Goal: Check status: Check status

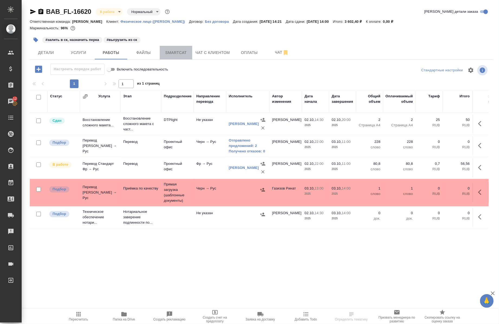
click at [173, 55] on span "Smartcat" at bounding box center [176, 52] width 26 height 7
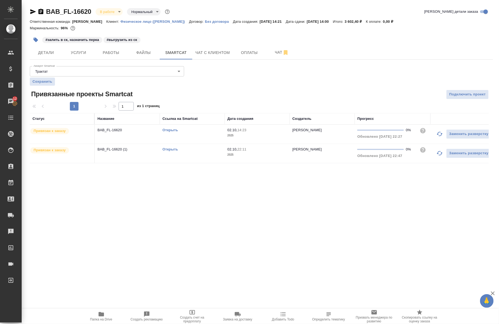
click at [173, 150] on link "Открыть" at bounding box center [170, 149] width 15 height 4
click at [171, 128] on link "Открыть" at bounding box center [170, 130] width 15 height 4
click at [104, 53] on span "Работы" at bounding box center [111, 52] width 26 height 7
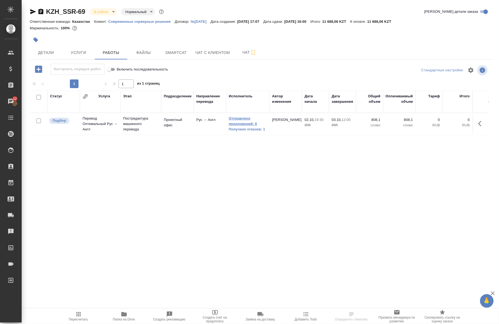
click at [236, 120] on link "Отправлено предложений: 6" at bounding box center [248, 121] width 38 height 11
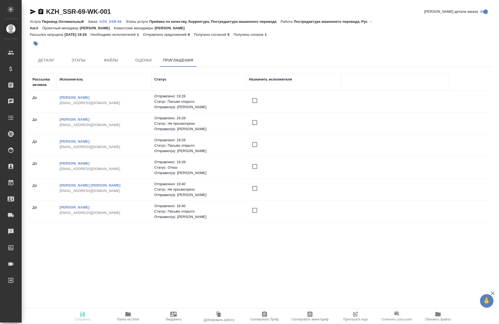
click at [357, 315] on icon "button" at bounding box center [355, 314] width 4 height 4
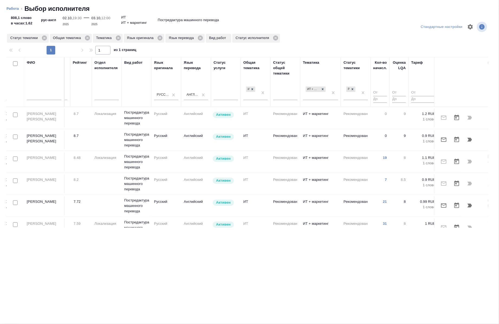
scroll to position [0, 210]
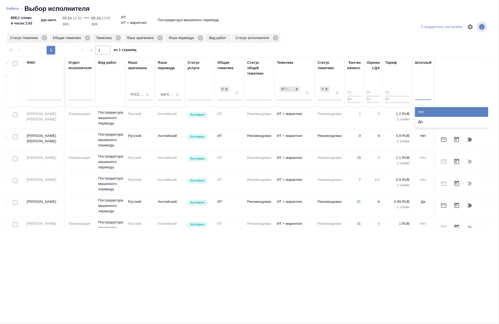
click at [421, 94] on div at bounding box center [423, 95] width 16 height 8
click at [422, 111] on div "Нет" at bounding box center [455, 112] width 81 height 10
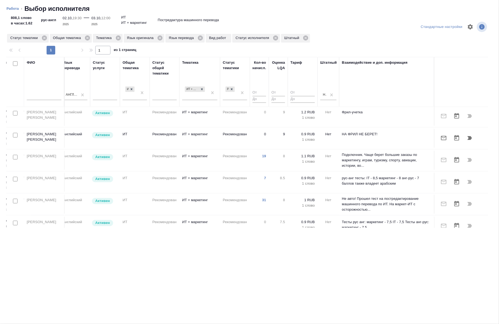
scroll to position [0, 309]
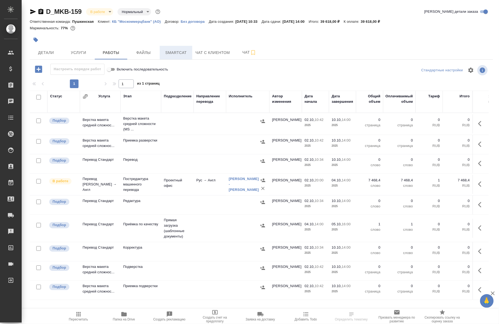
click at [172, 57] on button "Smartcat" at bounding box center [176, 53] width 33 height 14
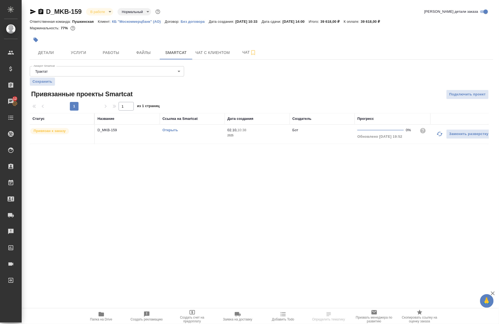
click at [167, 131] on link "Открыть" at bounding box center [170, 130] width 15 height 4
click at [114, 54] on span "Работы" at bounding box center [111, 52] width 26 height 7
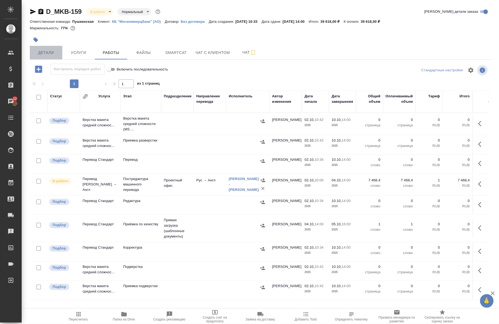
click at [58, 55] on span "Детали" at bounding box center [46, 52] width 26 height 7
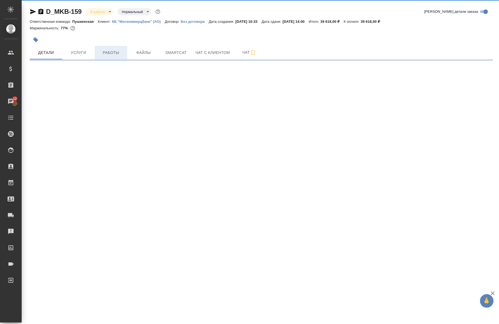
select select "RU"
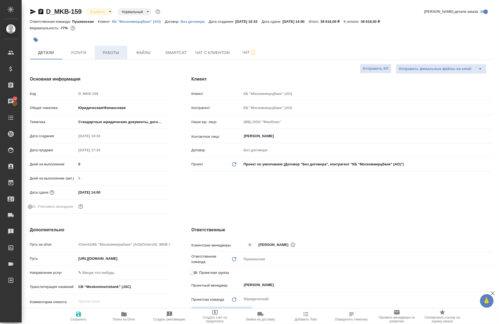
type textarea "x"
click at [113, 56] on span "Работы" at bounding box center [111, 52] width 26 height 7
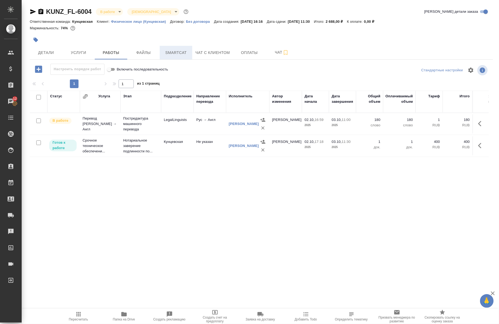
click at [178, 50] on span "Smartcat" at bounding box center [176, 52] width 26 height 7
